Goal: Information Seeking & Learning: Learn about a topic

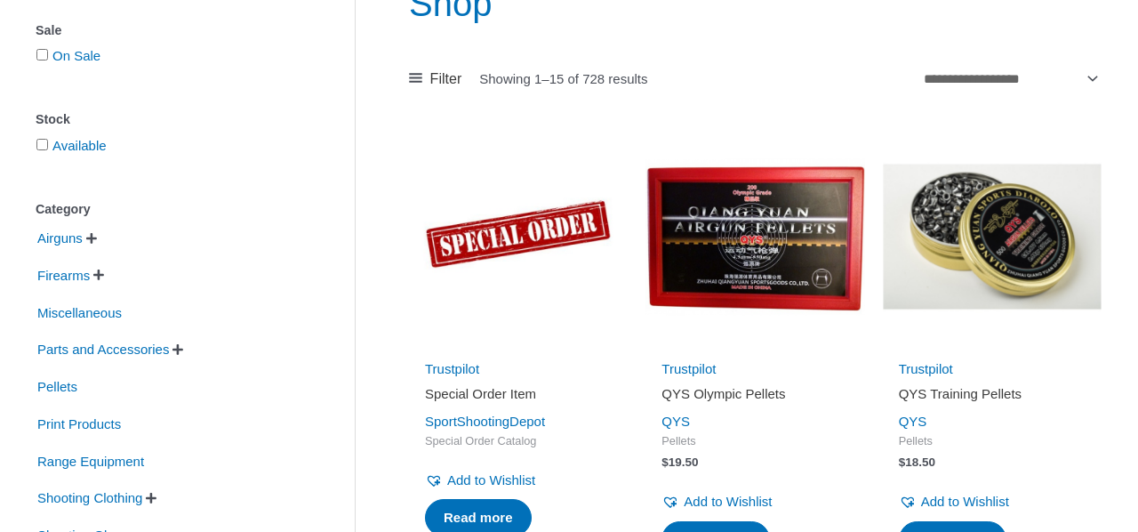
scroll to position [250, 0]
click at [96, 239] on span "" at bounding box center [91, 238] width 11 height 12
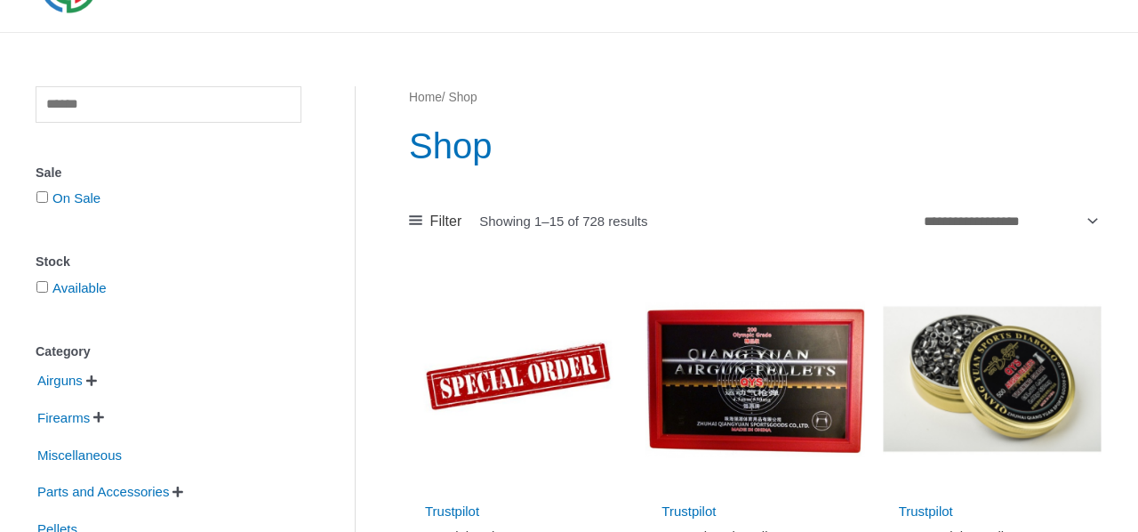
scroll to position [0, 0]
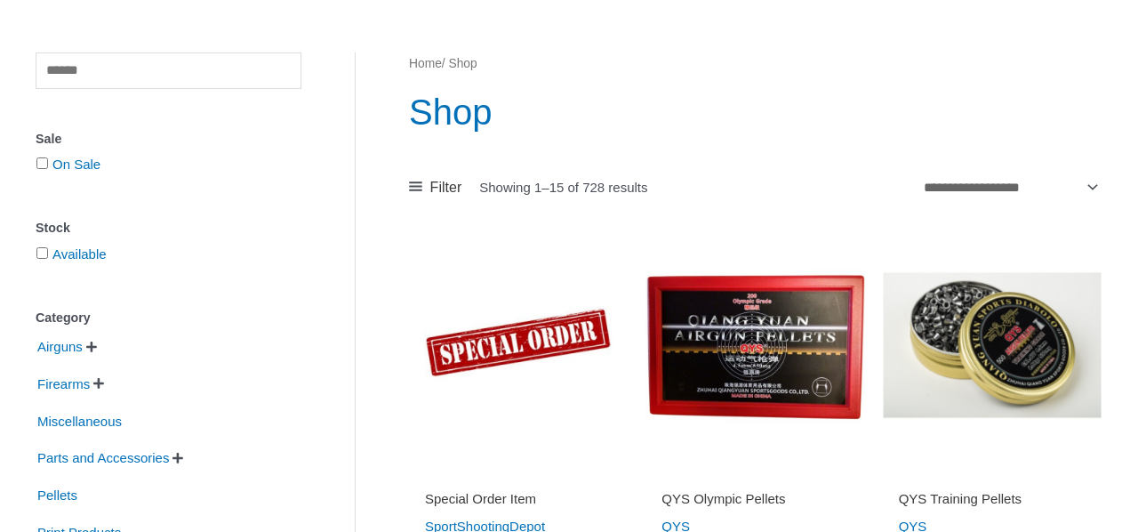
scroll to position [142, 0]
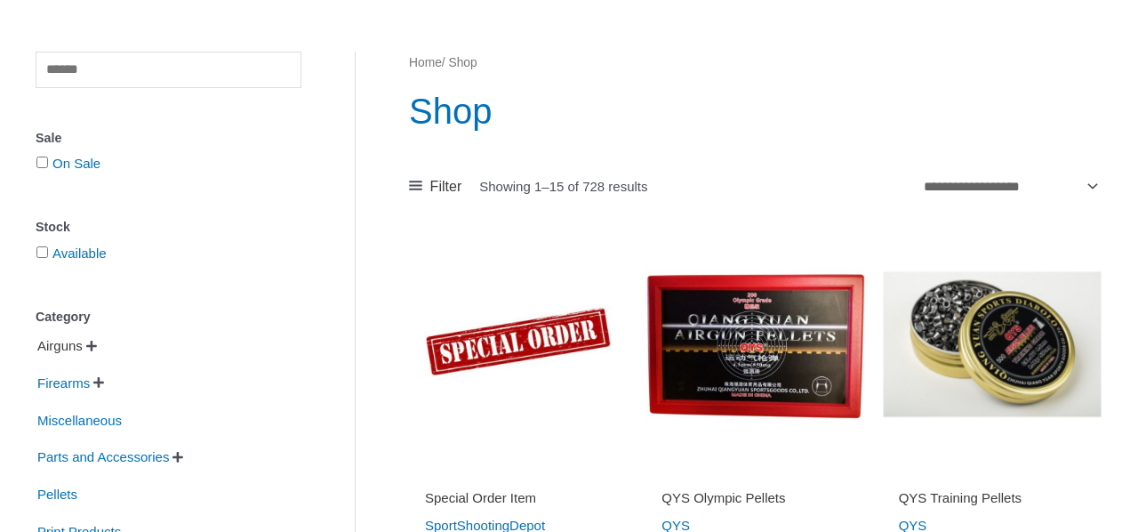
click at [80, 345] on span "Airguns" at bounding box center [60, 346] width 49 height 30
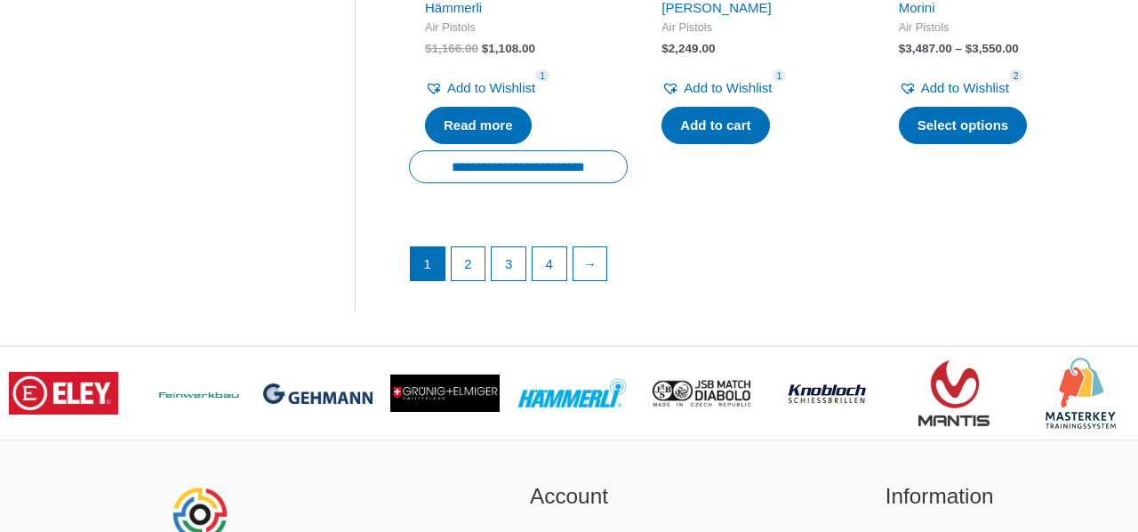
scroll to position [2736, 0]
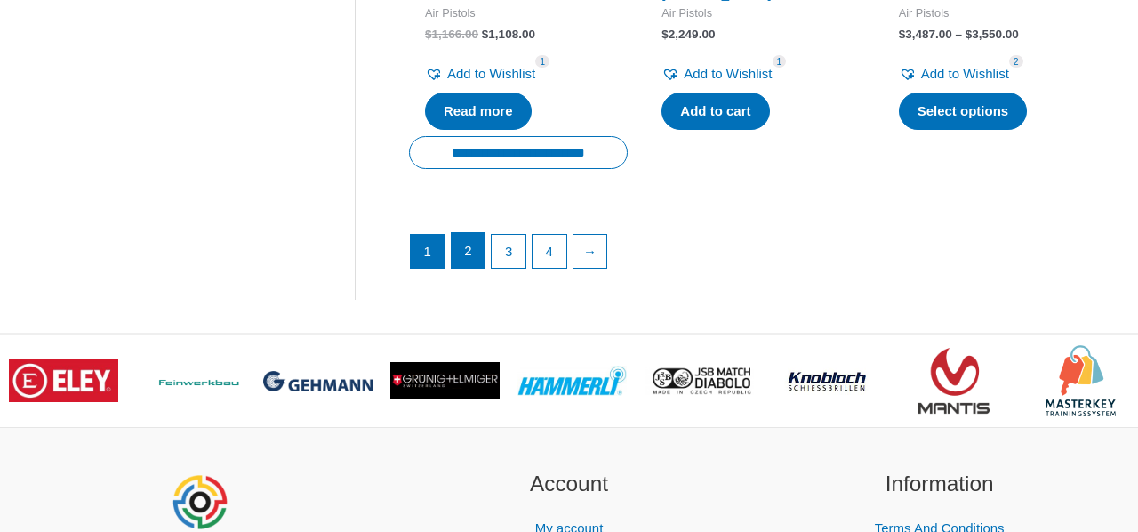
click at [465, 250] on link "2" at bounding box center [469, 251] width 34 height 36
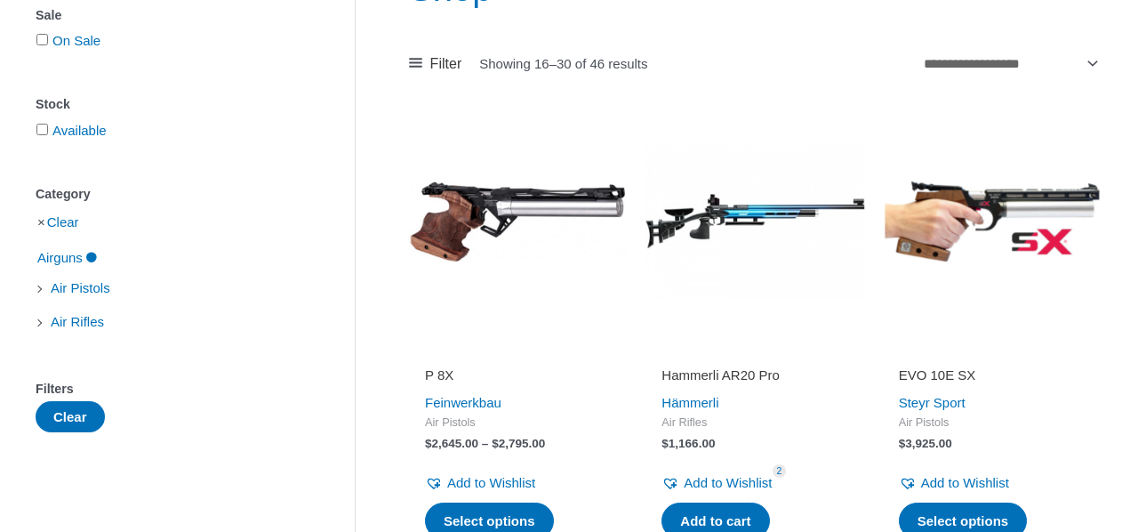
scroll to position [267, 0]
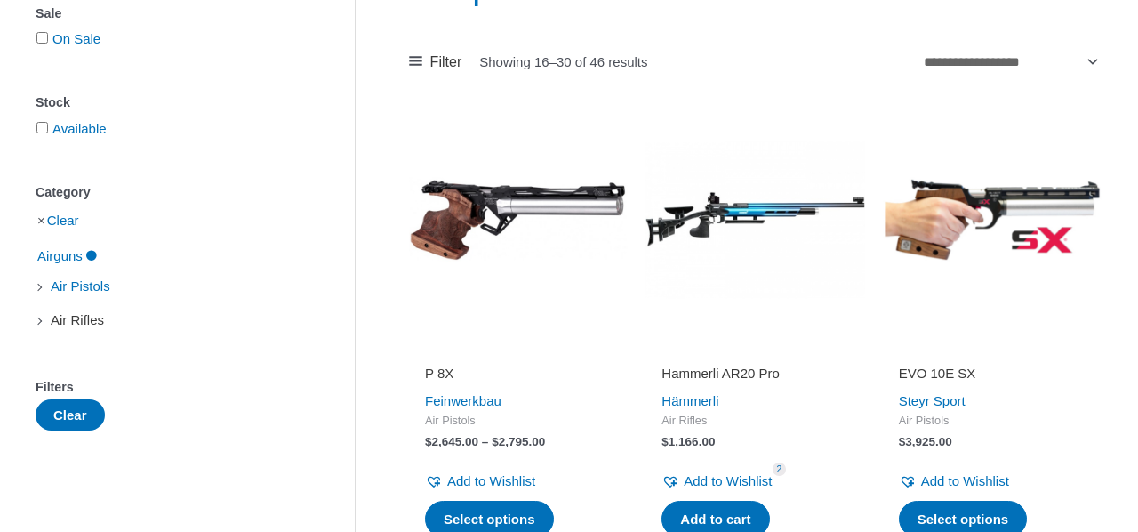
click at [67, 321] on span "Air Rifles" at bounding box center [77, 320] width 57 height 30
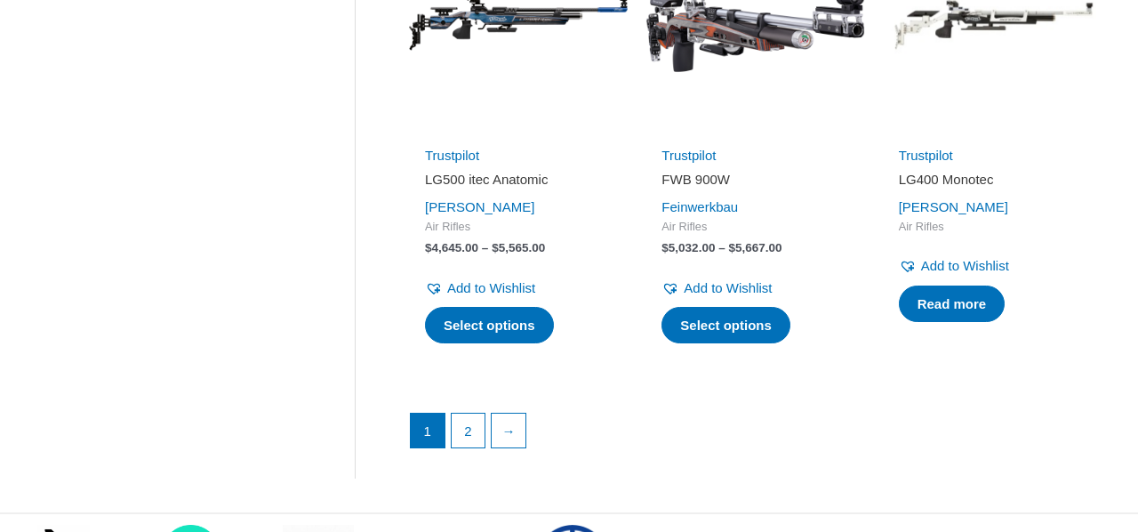
scroll to position [2515, 0]
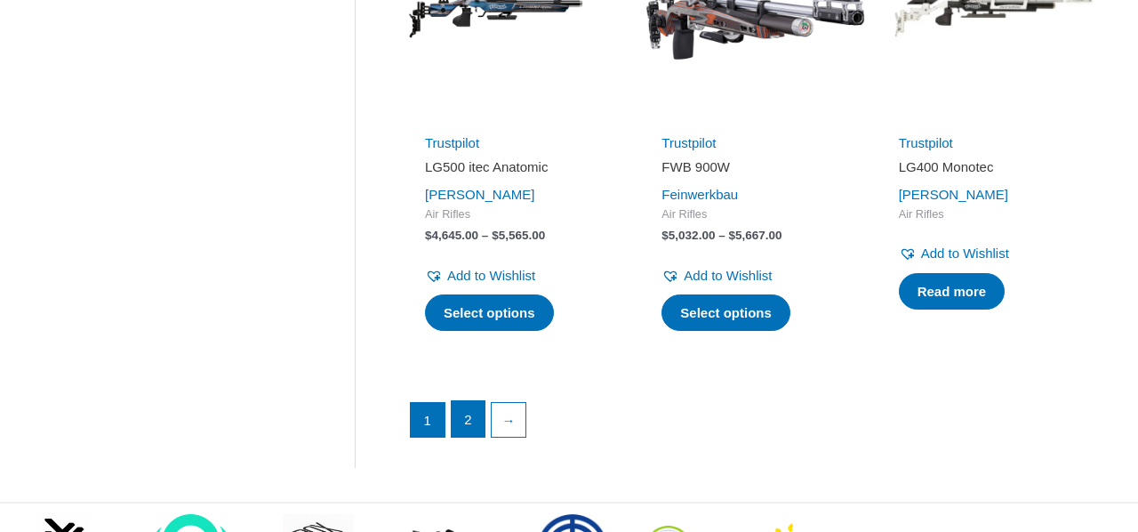
click at [469, 421] on link "2" at bounding box center [469, 419] width 34 height 36
